Goal: Task Accomplishment & Management: Manage account settings

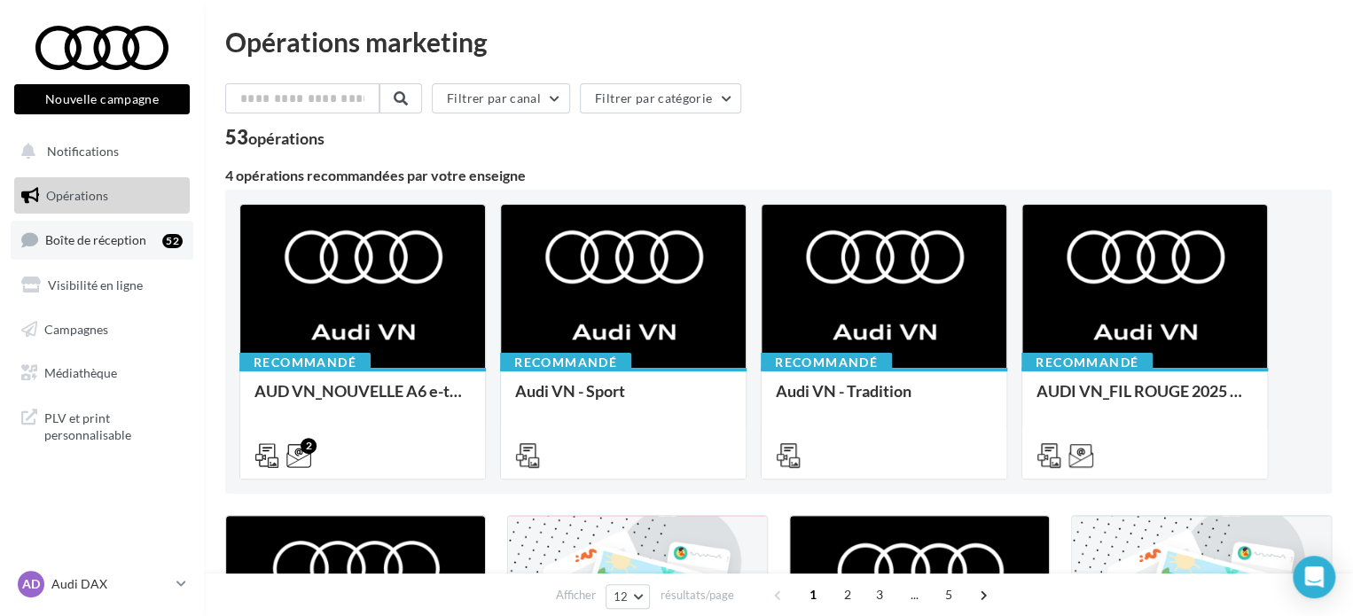
click at [94, 237] on span "Boîte de réception" at bounding box center [95, 239] width 101 height 15
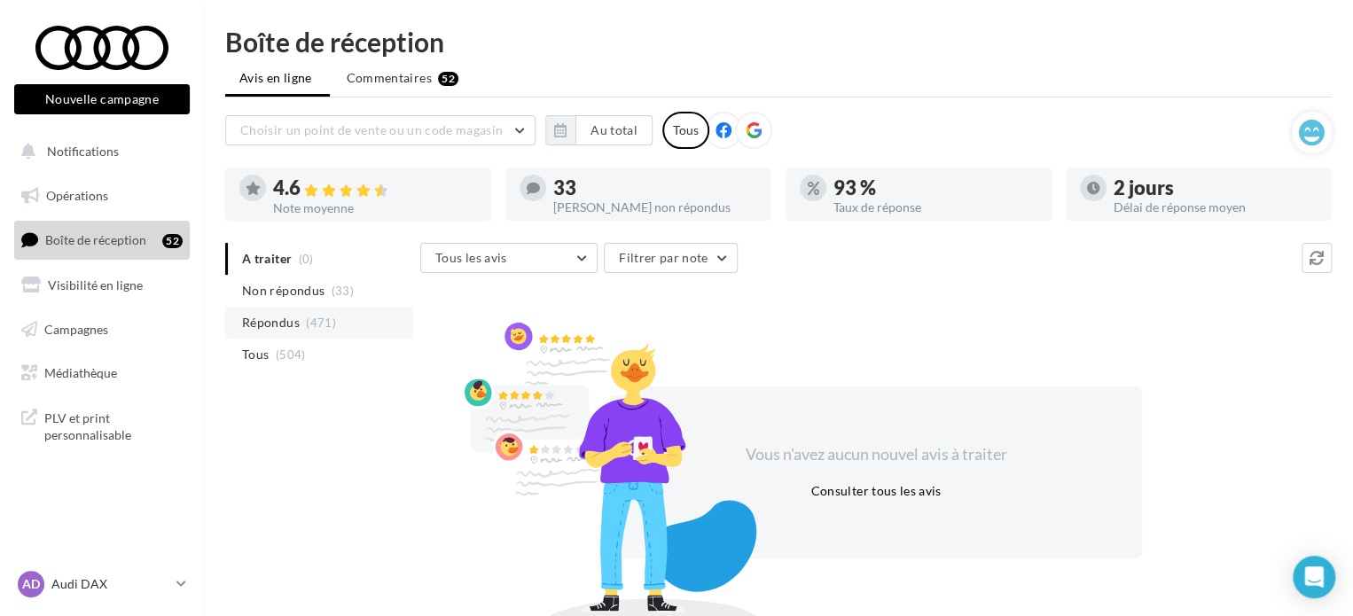
click at [298, 320] on span "Répondus" at bounding box center [271, 323] width 58 height 18
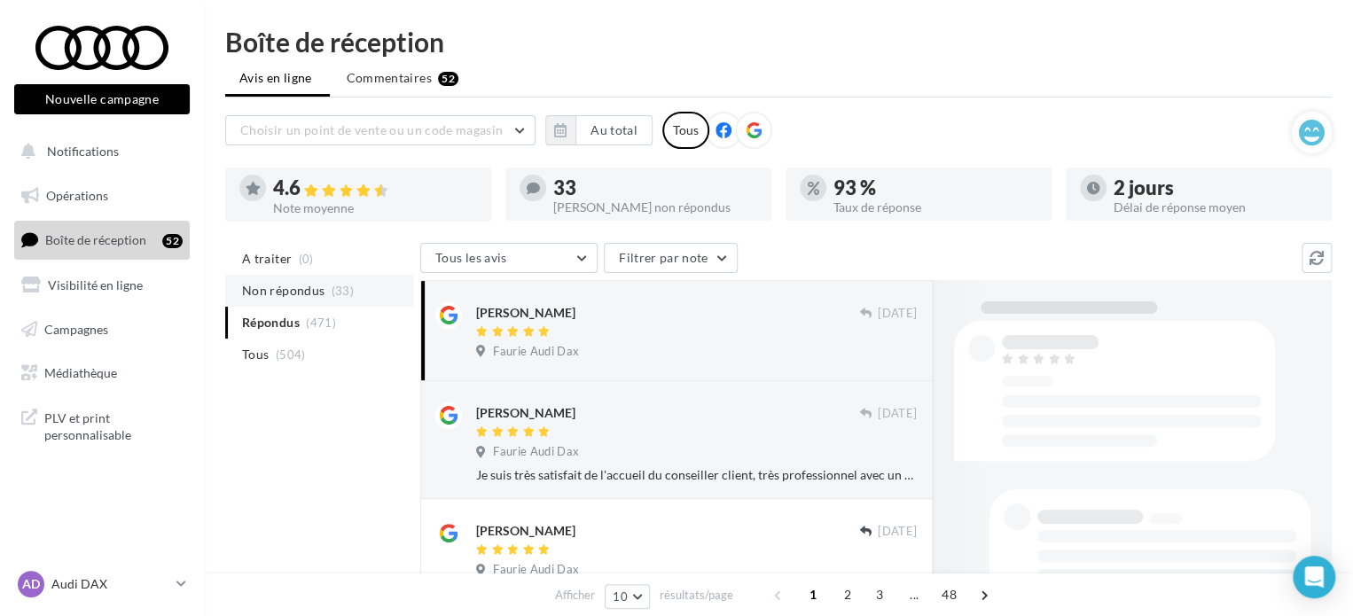
click at [299, 291] on span "Non répondus" at bounding box center [283, 291] width 82 height 18
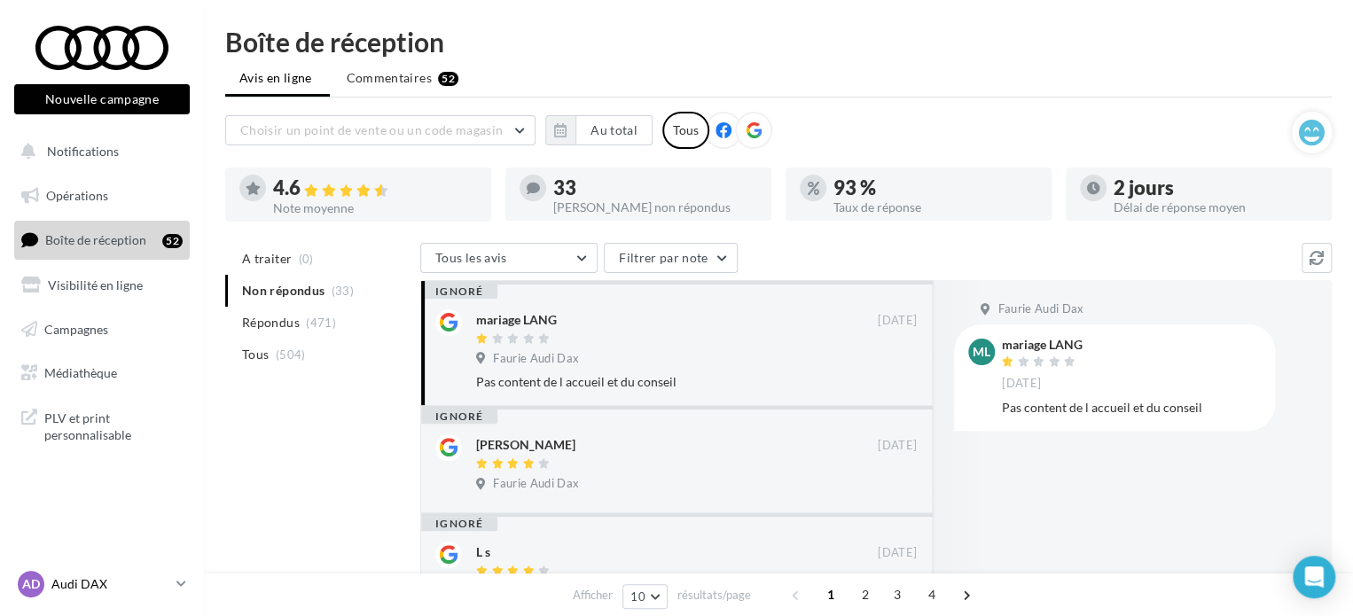
click at [160, 581] on p "Audi DAX" at bounding box center [110, 584] width 118 height 18
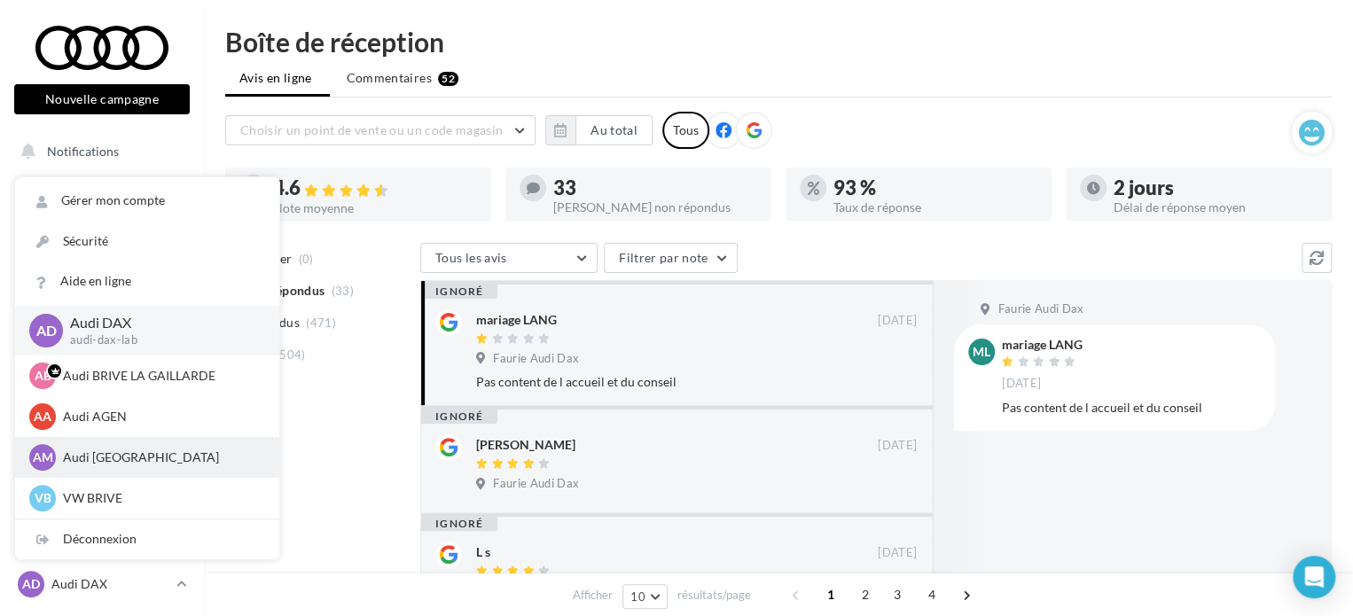
click at [157, 464] on p "Audi [GEOGRAPHIC_DATA]" at bounding box center [160, 458] width 195 height 18
